Goal: Task Accomplishment & Management: Manage account settings

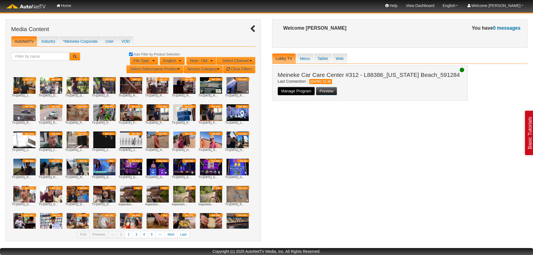
click at [299, 91] on button "Manage Program" at bounding box center [296, 91] width 37 height 8
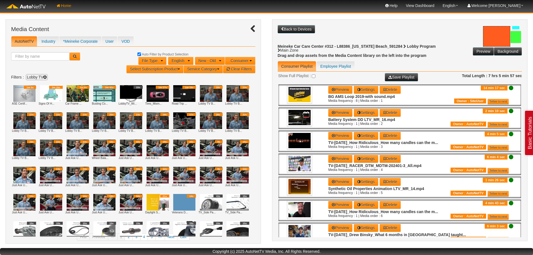
click at [69, 7] on link "Home" at bounding box center [64, 5] width 24 height 11
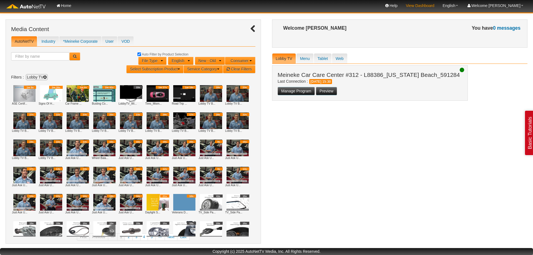
click at [438, 4] on link "View Dashboard" at bounding box center [420, 5] width 37 height 11
click at [512, 8] on link "Welcome [PERSON_NAME]" at bounding box center [494, 5] width 65 height 11
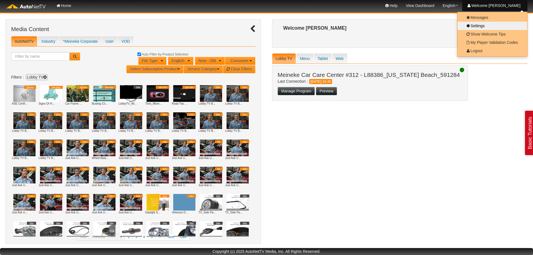
click at [474, 26] on link "Settings" at bounding box center [491, 25] width 63 height 7
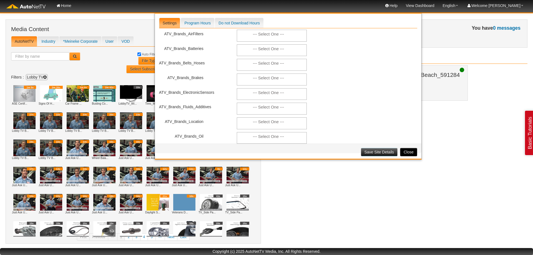
click at [410, 151] on button "Close" at bounding box center [408, 152] width 17 height 8
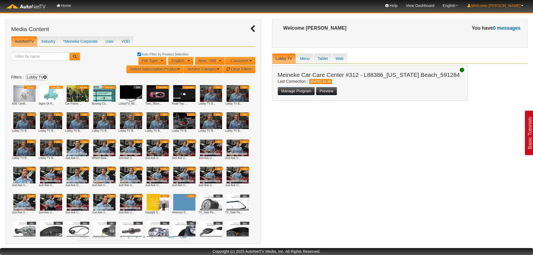
click at [509, 7] on link "Welcome [PERSON_NAME]" at bounding box center [494, 5] width 65 height 11
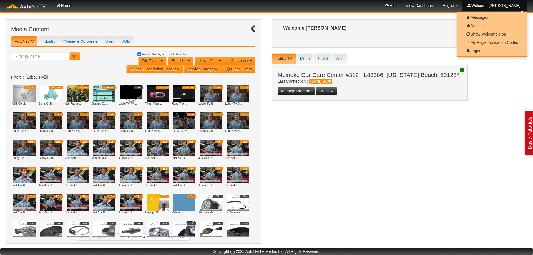
click at [479, 114] on div "Media Content Media Content Create Upload New Topic Tablet Features Create Uplo…" at bounding box center [267, 134] width 522 height 230
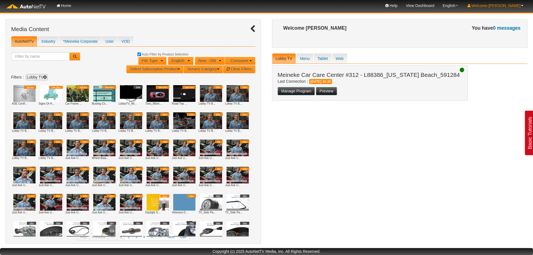
click at [514, 7] on link "Welcome [PERSON_NAME]" at bounding box center [494, 5] width 65 height 11
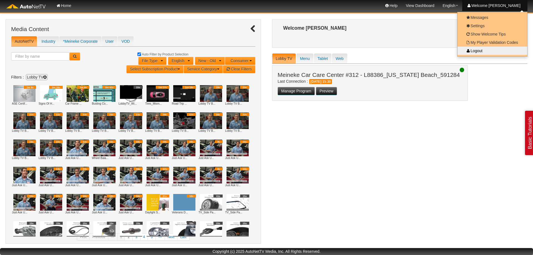
click at [478, 51] on link "Logout" at bounding box center [491, 50] width 63 height 7
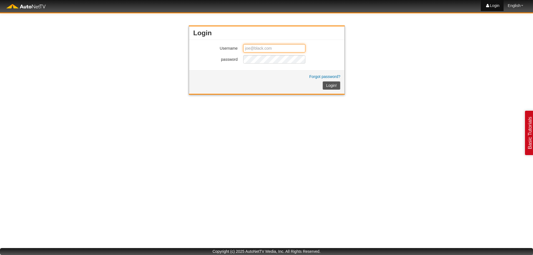
type input "[EMAIL_ADDRESS][DOMAIN_NAME]"
click at [256, 49] on input "[EMAIL_ADDRESS][DOMAIN_NAME]" at bounding box center [274, 48] width 62 height 8
drag, startPoint x: 373, startPoint y: 77, endPoint x: 365, endPoint y: 80, distance: 8.5
click at [373, 77] on html "Home Login Help Help View Dashboard English English [DEMOGRAPHIC_DATA] Español …" at bounding box center [266, 127] width 533 height 255
click at [335, 85] on button "Login!" at bounding box center [332, 85] width 18 height 8
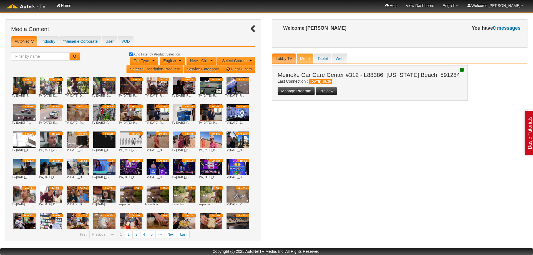
click at [304, 59] on link "Menu" at bounding box center [304, 58] width 17 height 11
click at [283, 58] on link "Lobby TV" at bounding box center [284, 58] width 24 height 11
click at [299, 90] on button "Manage Program" at bounding box center [296, 91] width 37 height 8
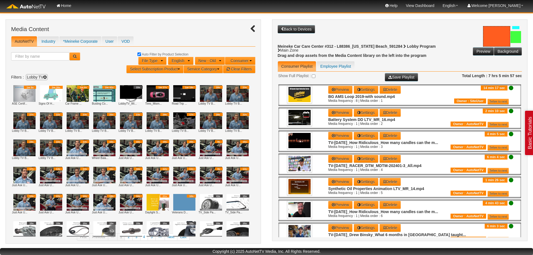
drag, startPoint x: 267, startPoint y: 94, endPoint x: 271, endPoint y: 120, distance: 26.7
click at [284, 29] on button "Back to Devices" at bounding box center [296, 29] width 37 height 8
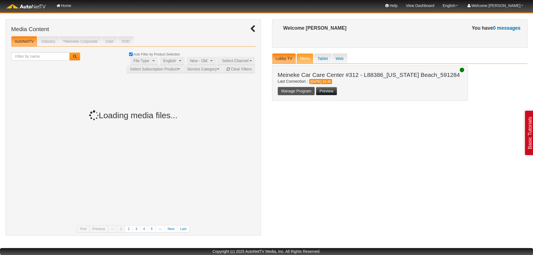
click at [308, 61] on link "Menu" at bounding box center [304, 58] width 17 height 11
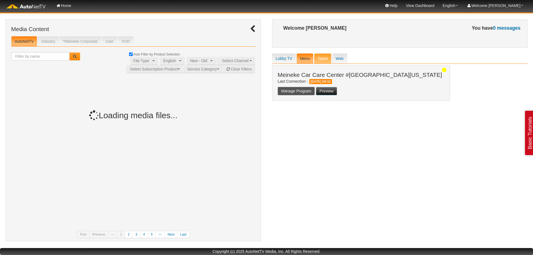
click at [323, 59] on link "Tablet" at bounding box center [322, 58] width 17 height 11
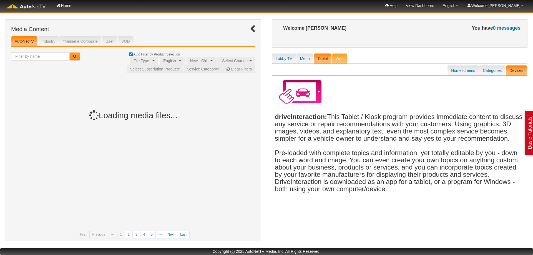
click at [334, 58] on link "Web" at bounding box center [339, 58] width 15 height 11
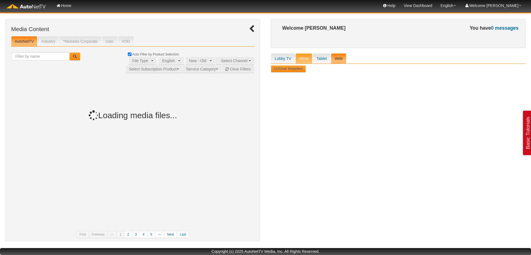
click at [304, 59] on link "Menu" at bounding box center [303, 58] width 17 height 11
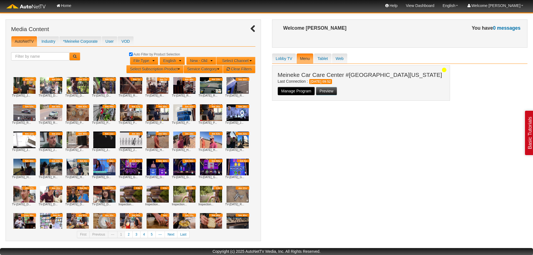
click at [302, 91] on button "Manage Program" at bounding box center [296, 91] width 37 height 8
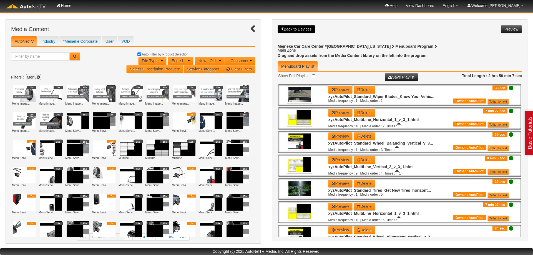
click at [306, 29] on button "Back to Devices" at bounding box center [296, 29] width 37 height 8
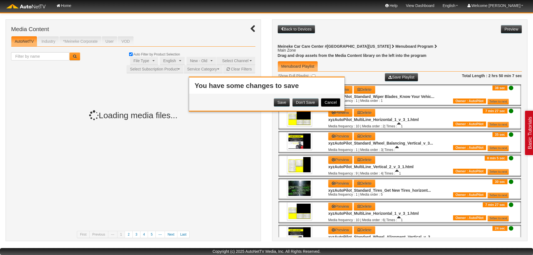
click at [328, 100] on button "Cancel" at bounding box center [330, 102] width 19 height 8
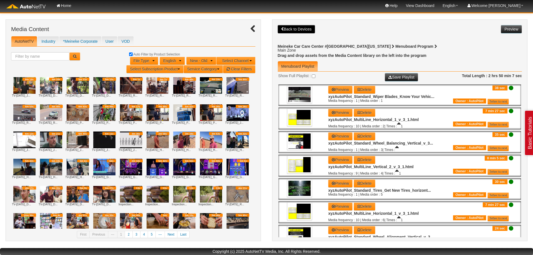
click at [295, 29] on button "Back to Devices" at bounding box center [296, 29] width 37 height 8
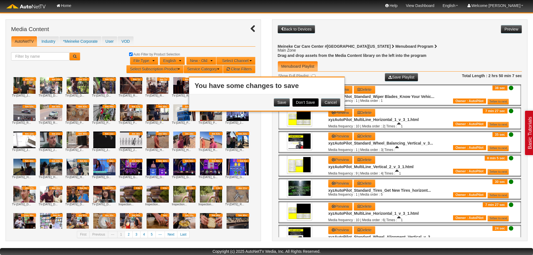
click at [305, 104] on button "Don’t Save" at bounding box center [305, 102] width 26 height 8
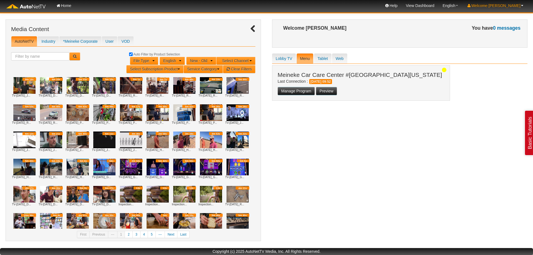
click at [504, 7] on link "Welcome [PERSON_NAME]" at bounding box center [494, 5] width 65 height 11
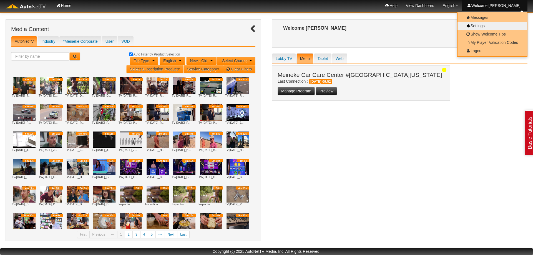
click at [481, 26] on link "Settings" at bounding box center [491, 25] width 63 height 7
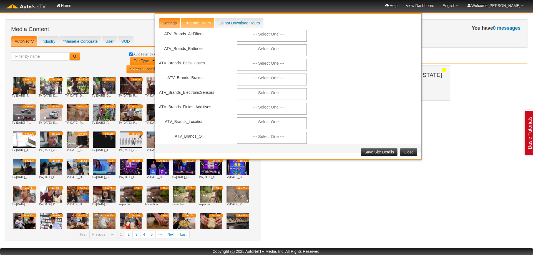
click at [199, 25] on link "Program Hours" at bounding box center [198, 23] width 34 height 11
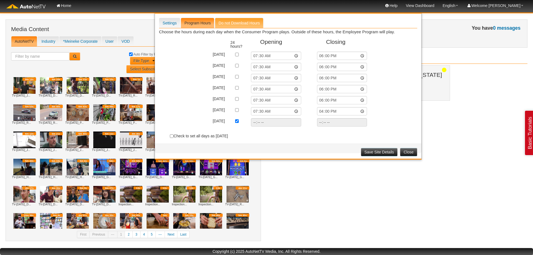
click at [240, 25] on link "Do not Download Hours" at bounding box center [239, 23] width 49 height 11
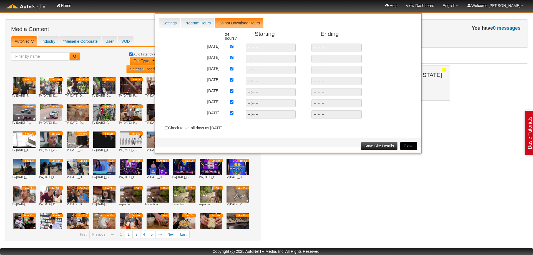
click at [409, 146] on button "Close" at bounding box center [408, 146] width 17 height 8
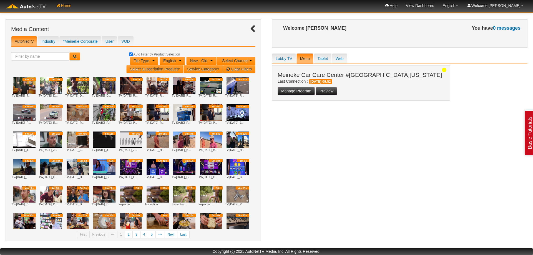
click at [63, 6] on link "Home" at bounding box center [64, 5] width 24 height 11
click at [438, 8] on link "View Dashboard" at bounding box center [420, 5] width 37 height 11
